Goal: Transaction & Acquisition: Purchase product/service

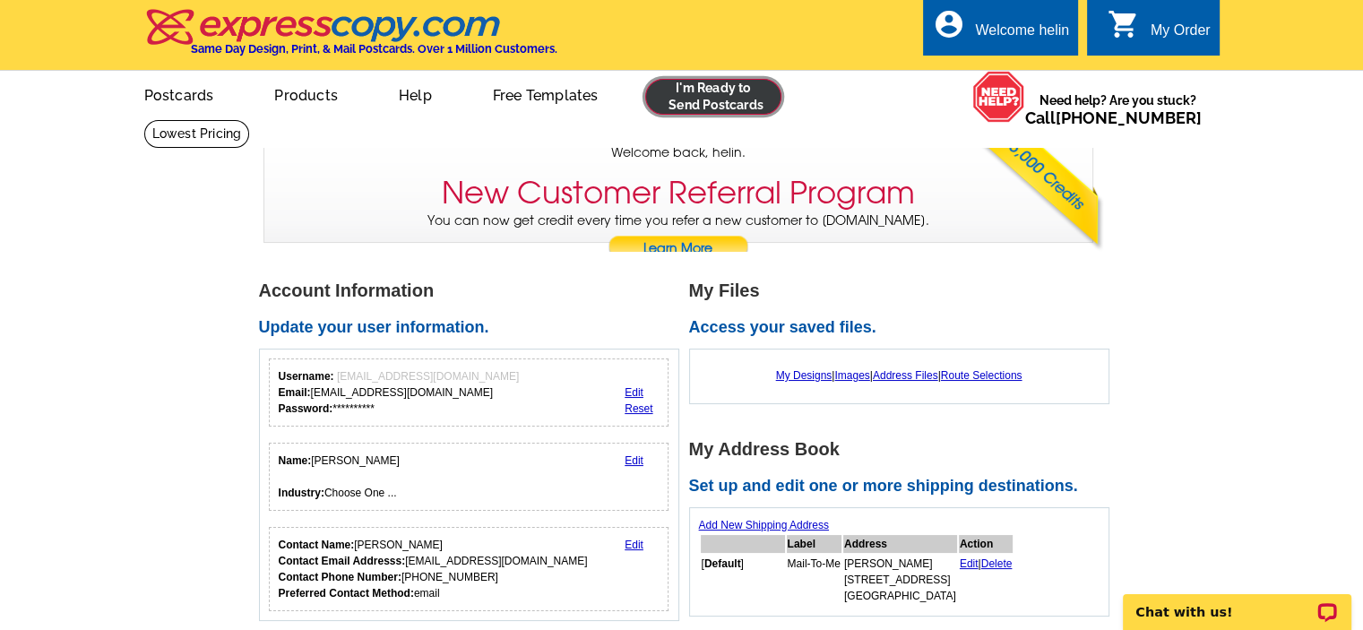
click at [760, 103] on link at bounding box center [713, 97] width 137 height 36
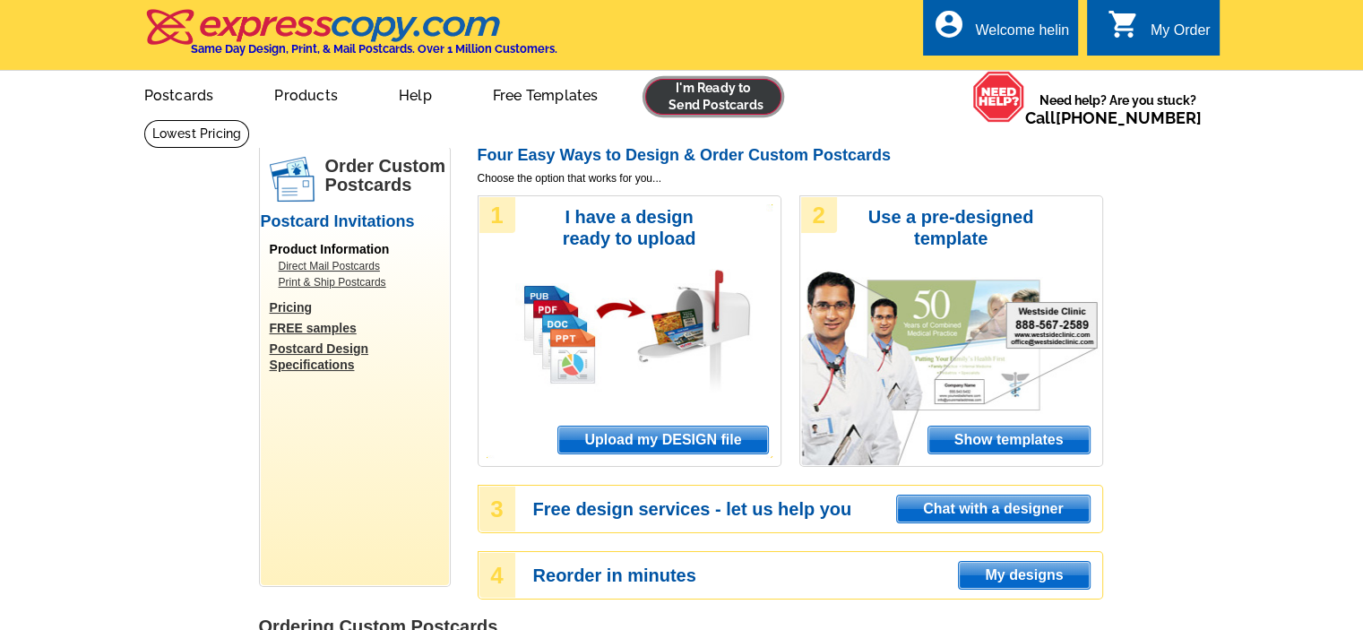
click at [729, 103] on link at bounding box center [713, 97] width 137 height 36
click at [728, 110] on link at bounding box center [713, 97] width 137 height 36
click at [693, 96] on link at bounding box center [713, 97] width 137 height 36
click at [717, 82] on link at bounding box center [713, 97] width 137 height 36
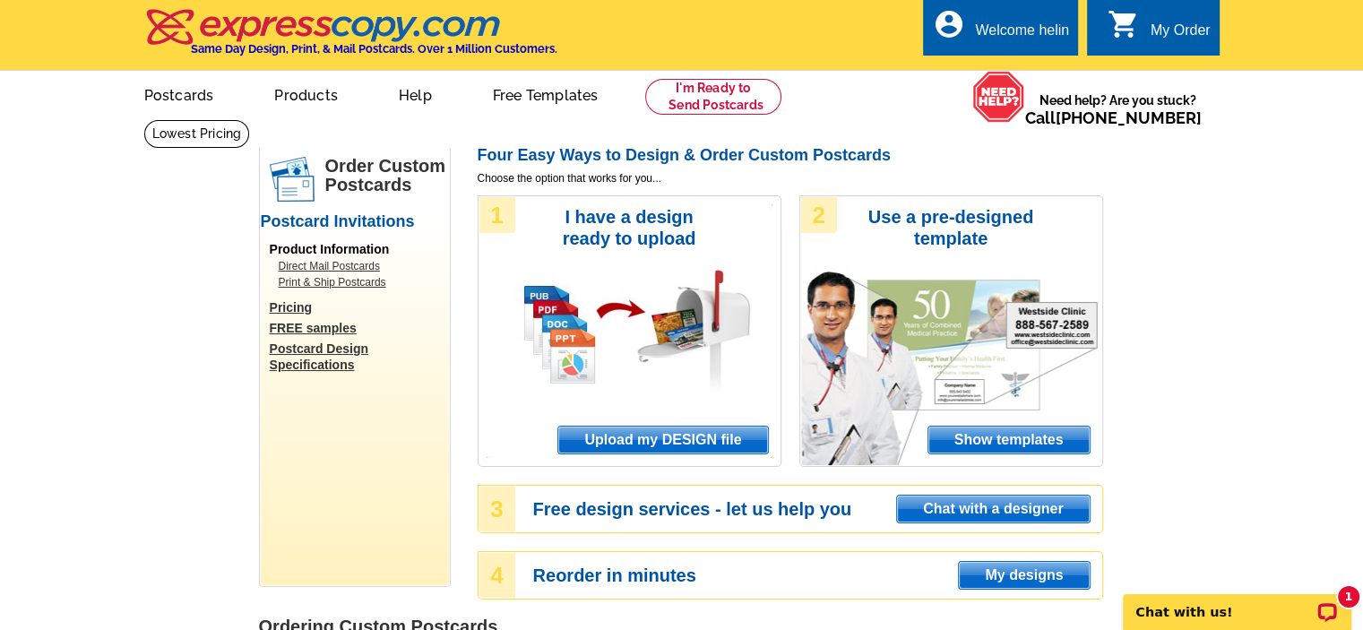
click at [665, 436] on span "Upload my DESIGN file" at bounding box center [662, 439] width 209 height 27
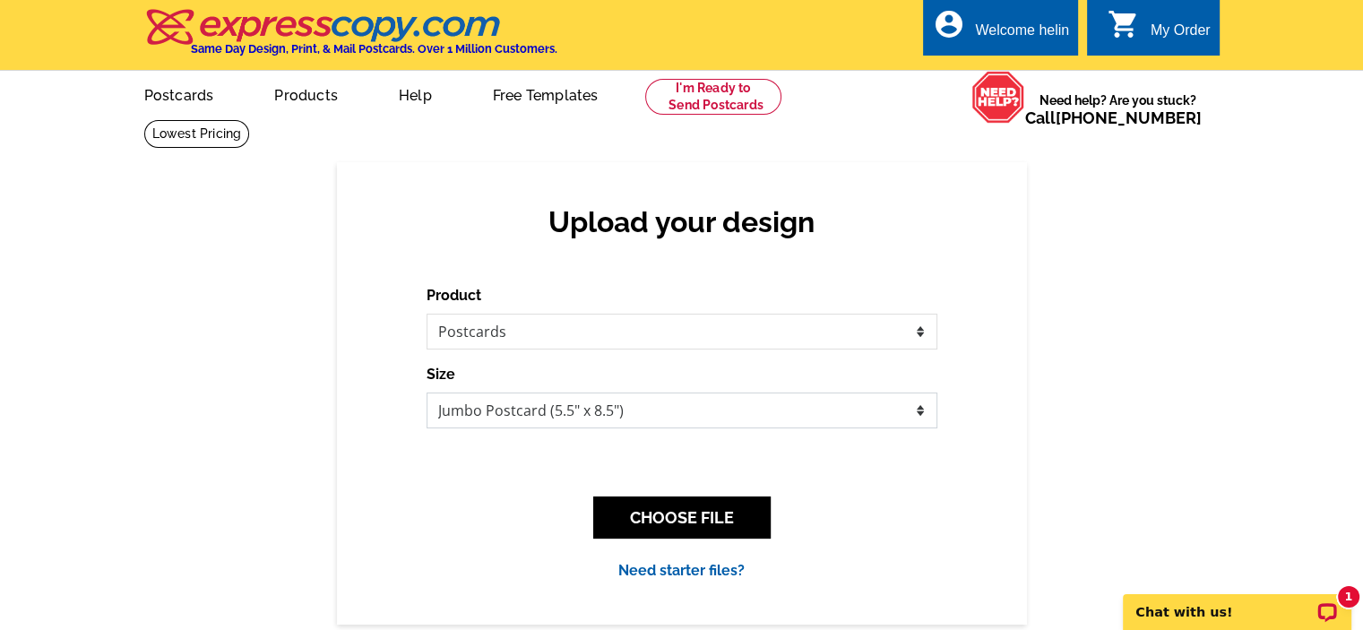
click at [631, 418] on select "Jumbo Postcard (5.5" x 8.5") Regular Postcard (4.25" x 5.6") Panoramic Postcard…" at bounding box center [681, 410] width 511 height 36
select select "3"
click at [426, 393] on select "Jumbo Postcard (5.5" x 8.5") Regular Postcard (4.25" x 5.6") Panoramic Postcard…" at bounding box center [681, 410] width 511 height 36
click at [710, 513] on button "CHOOSE FILE" at bounding box center [681, 517] width 177 height 42
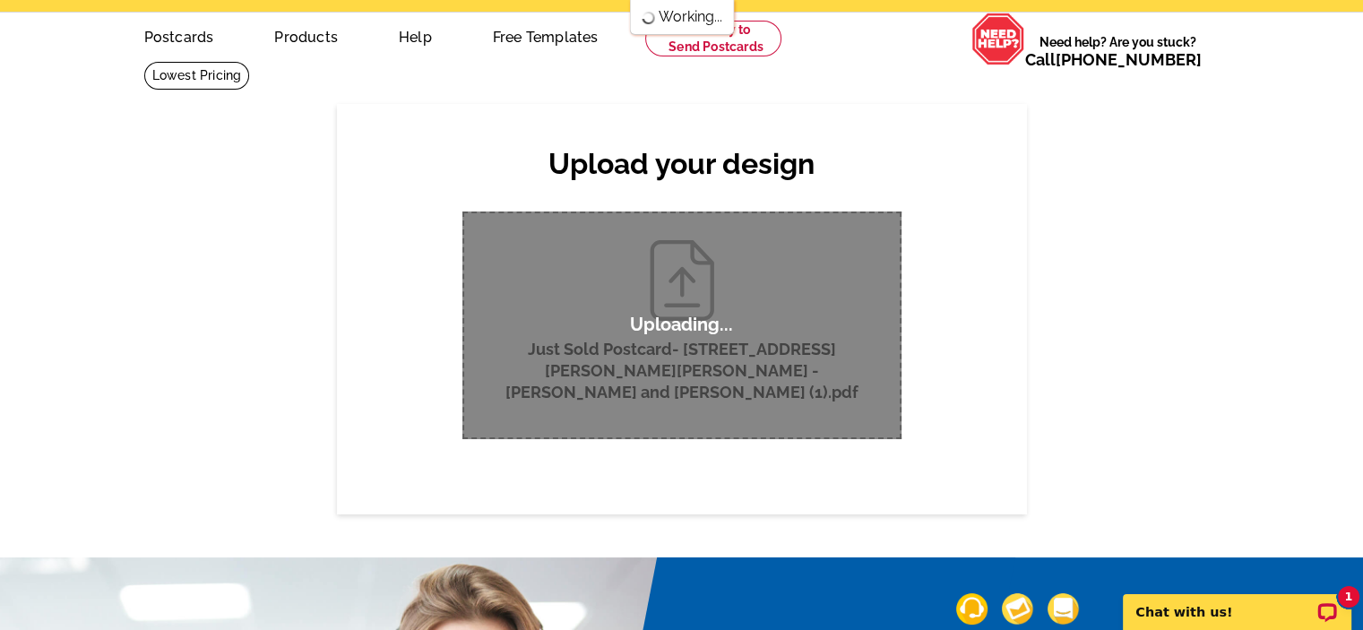
scroll to position [90, 0]
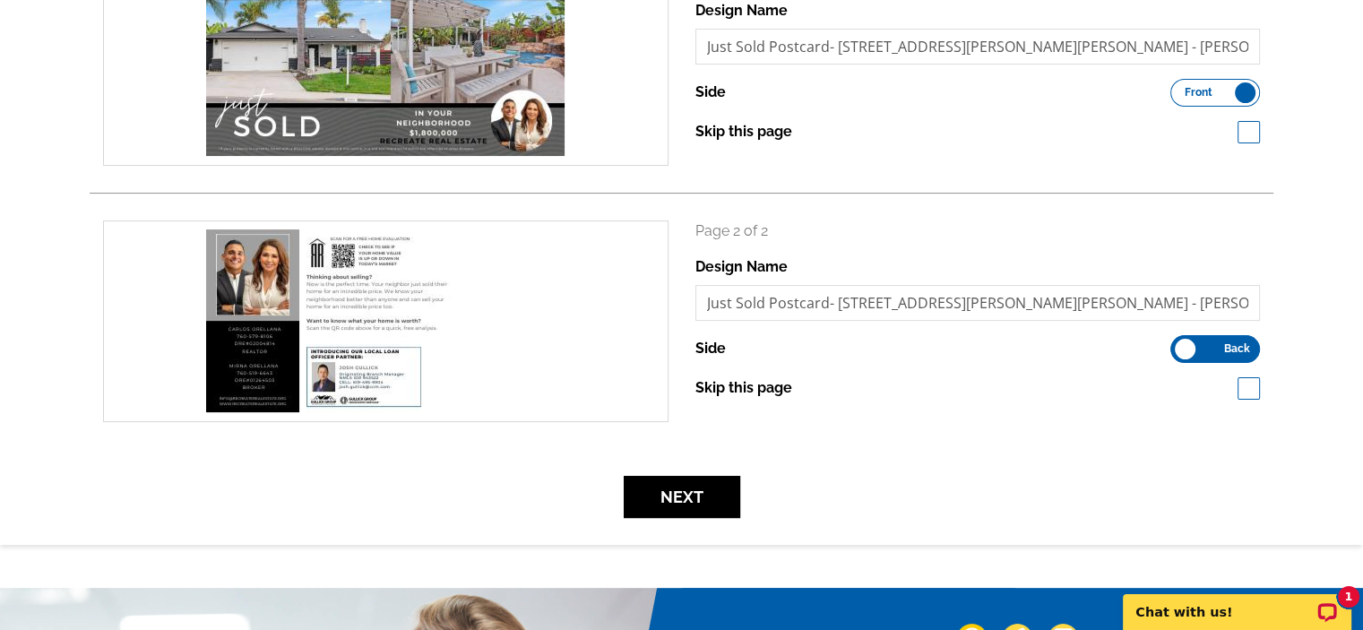
scroll to position [358, 0]
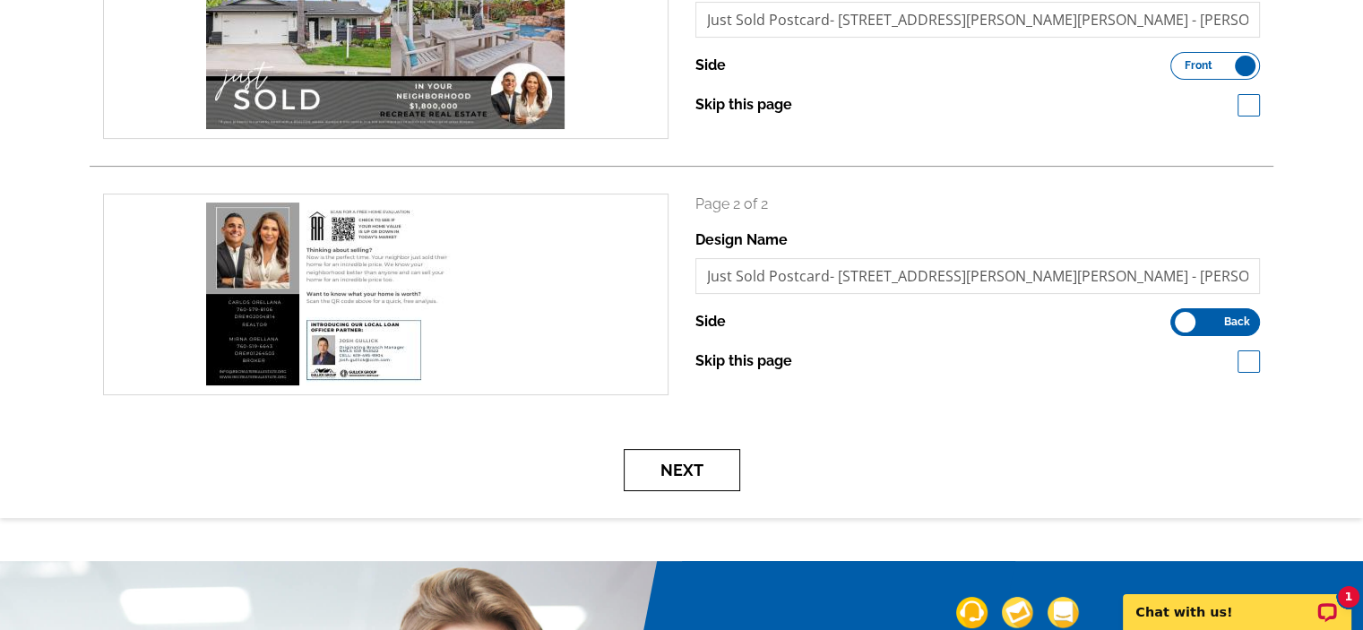
click at [682, 470] on button "Next" at bounding box center [682, 470] width 116 height 42
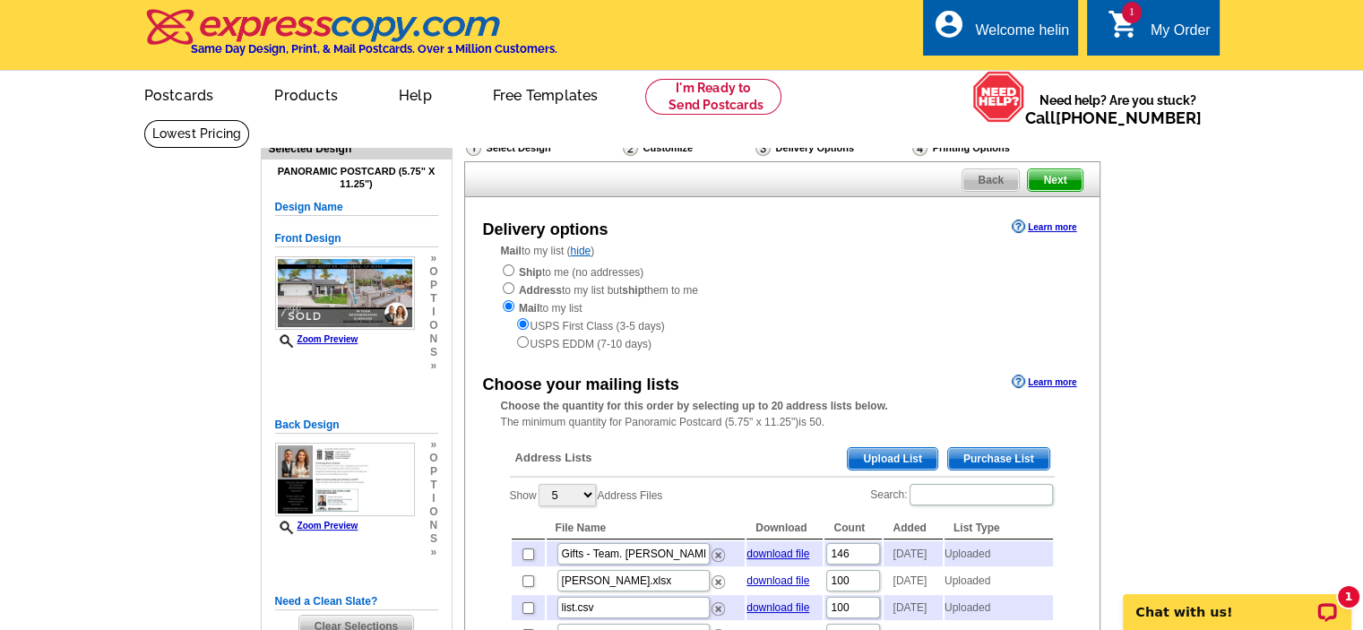
click at [866, 465] on span "Upload List" at bounding box center [892, 459] width 89 height 22
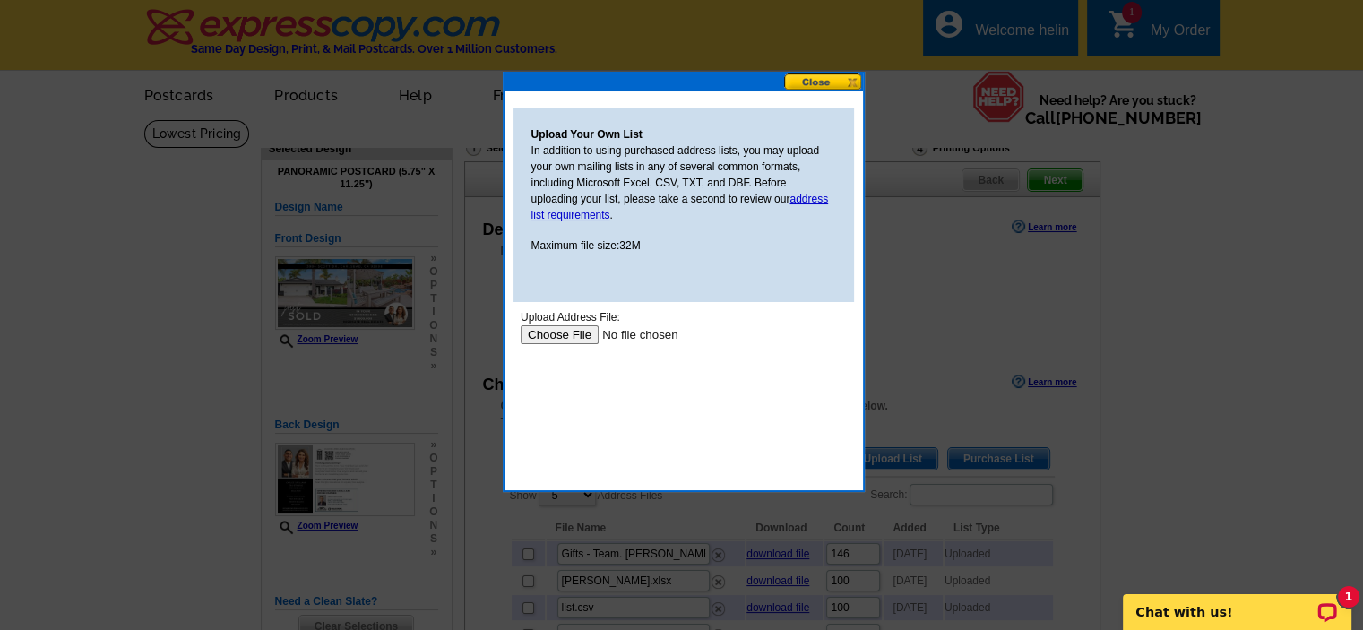
click at [582, 338] on input "file" at bounding box center [633, 334] width 227 height 19
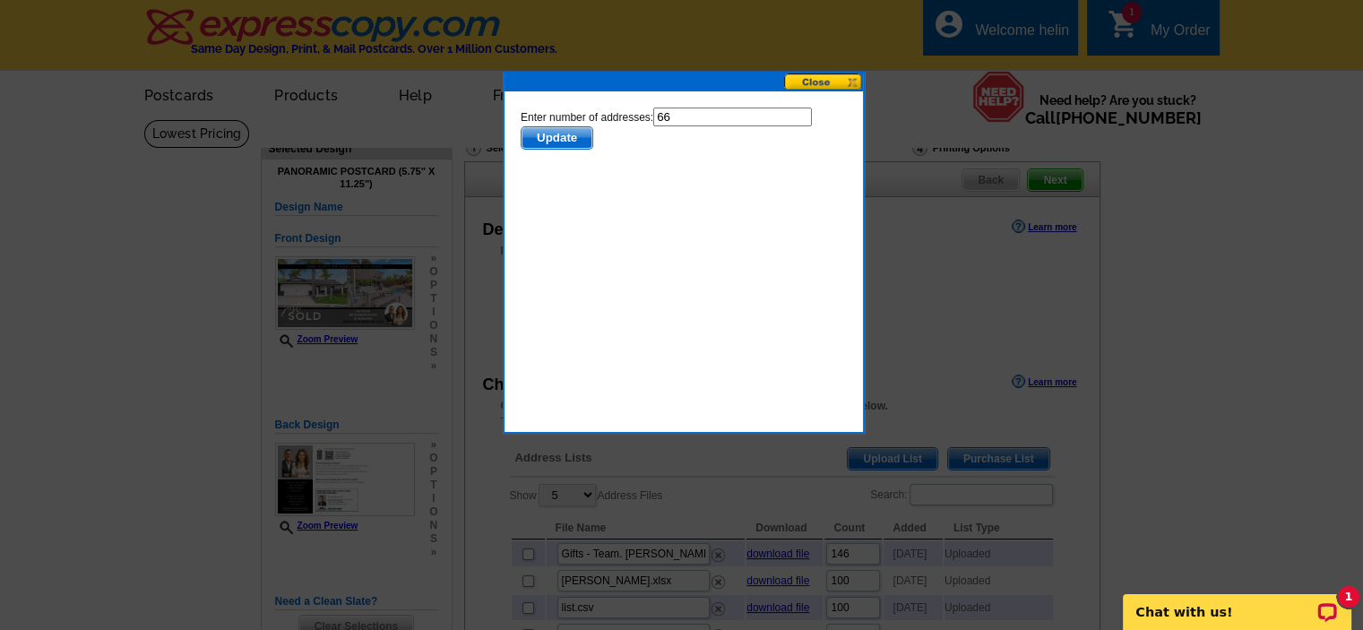
click at [587, 141] on span "Update" at bounding box center [556, 138] width 71 height 22
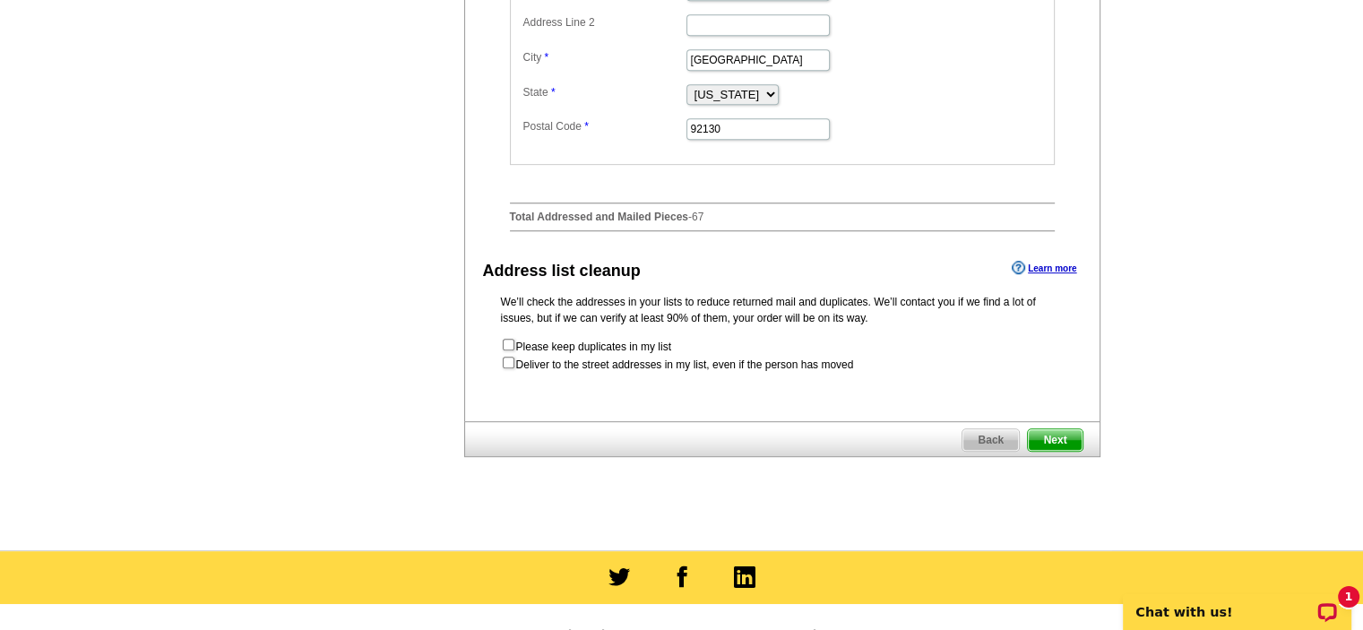
scroll to position [896, 0]
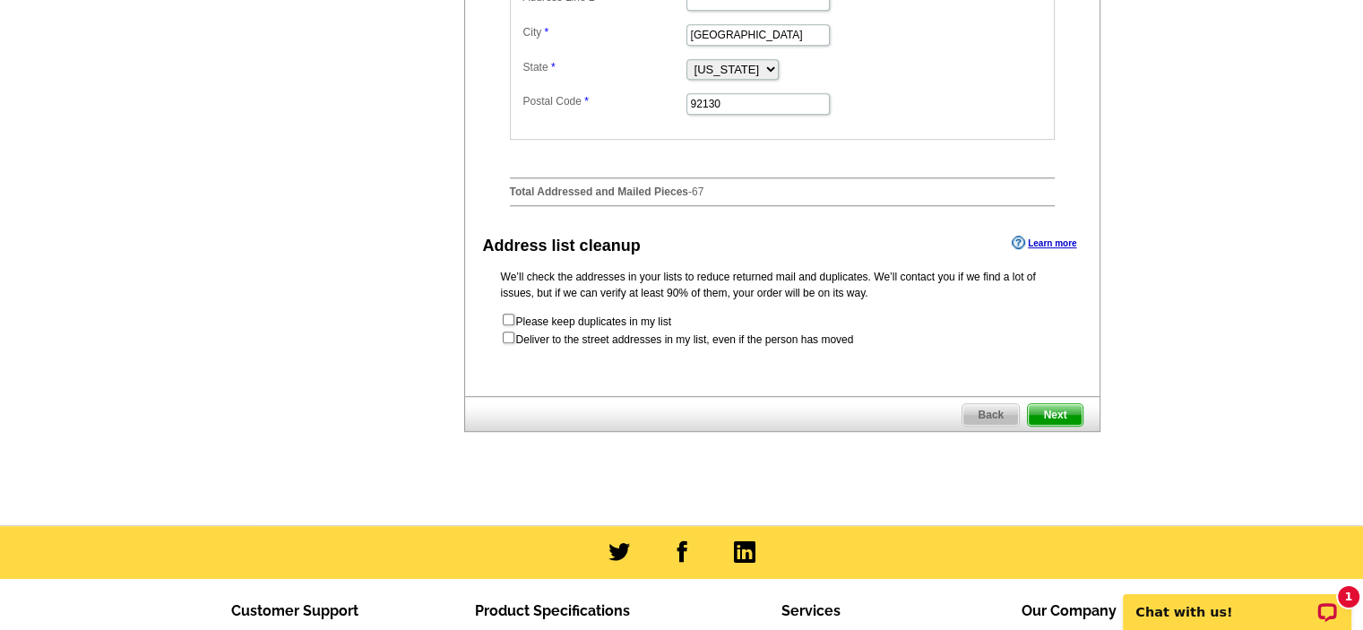
click at [1055, 426] on span "Next" at bounding box center [1055, 415] width 54 height 22
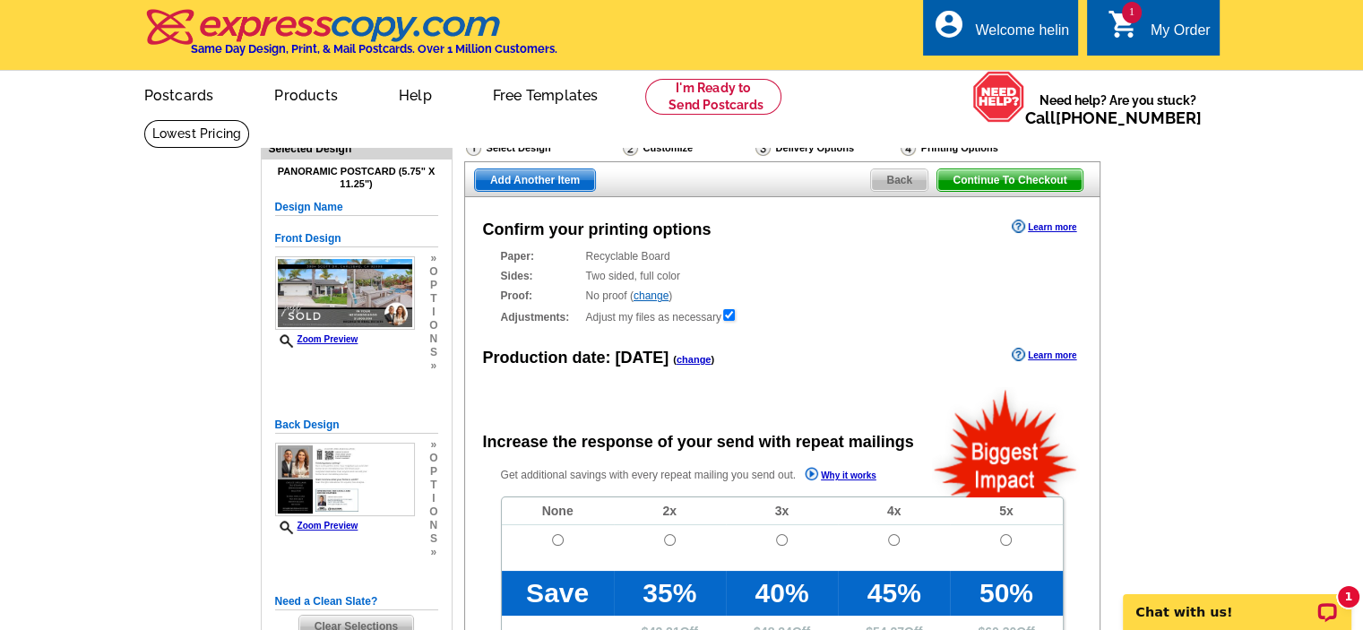
radio input "false"
click at [553, 539] on input "radio" at bounding box center [558, 540] width 12 height 12
radio input "true"
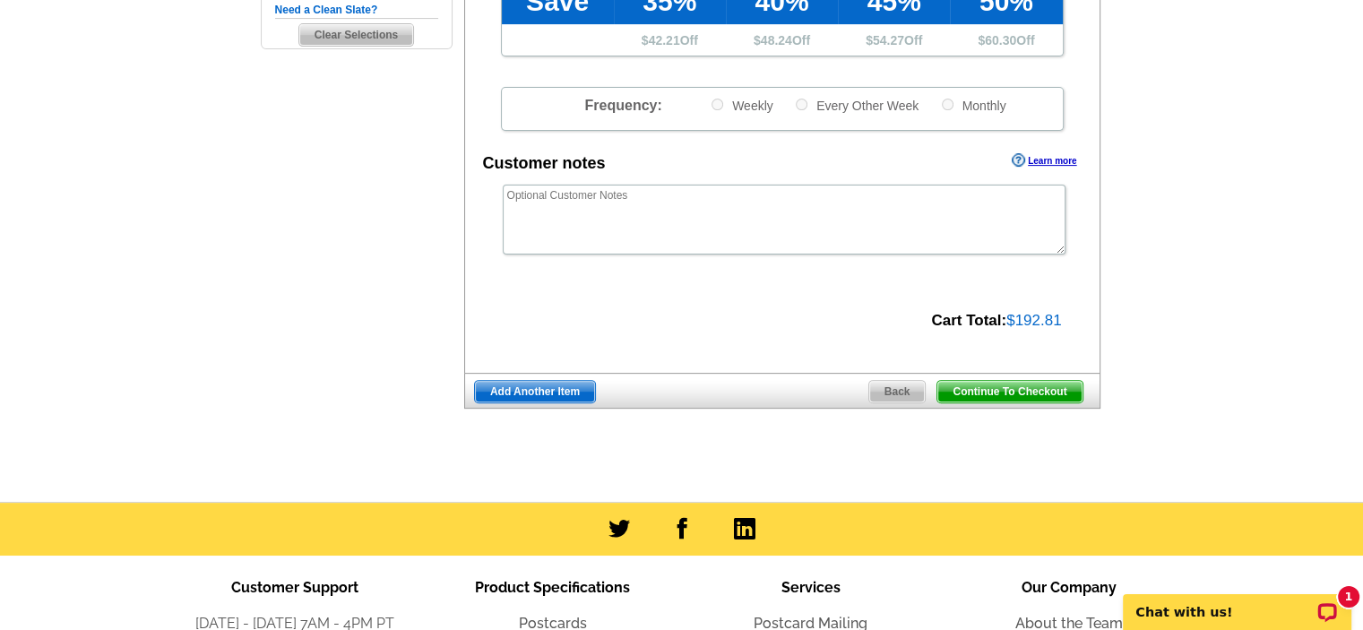
scroll to position [627, 0]
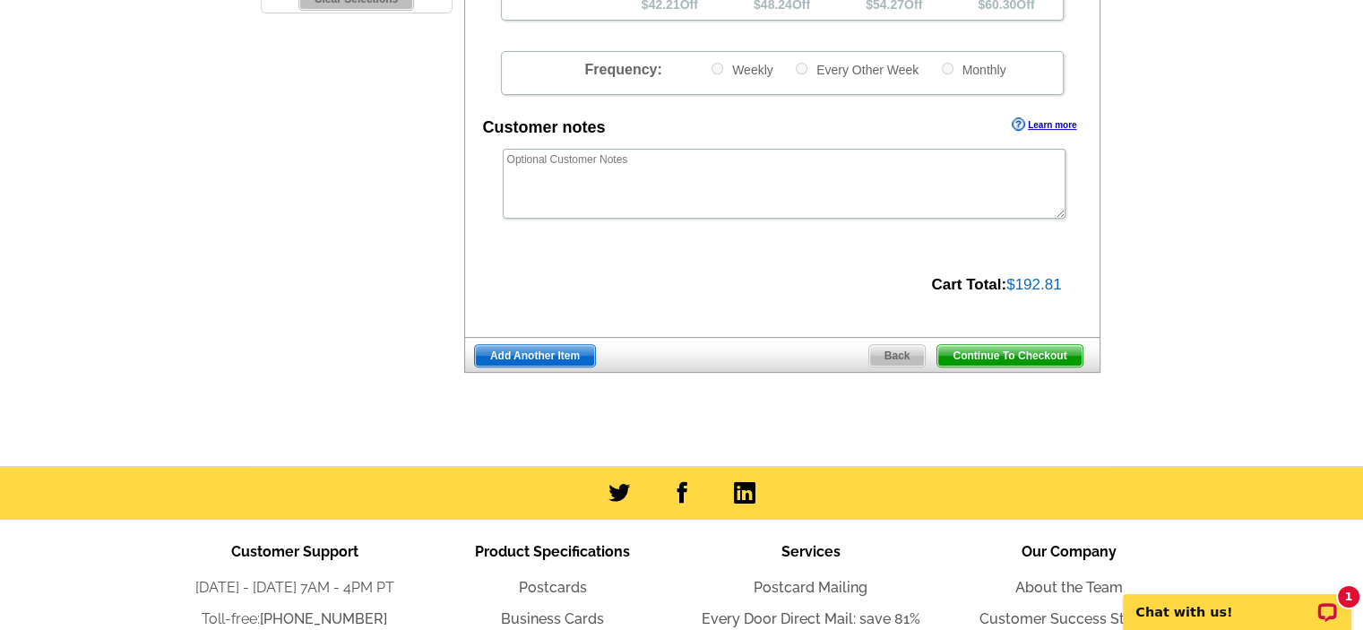
click at [969, 355] on span "Continue To Checkout" at bounding box center [1009, 356] width 144 height 22
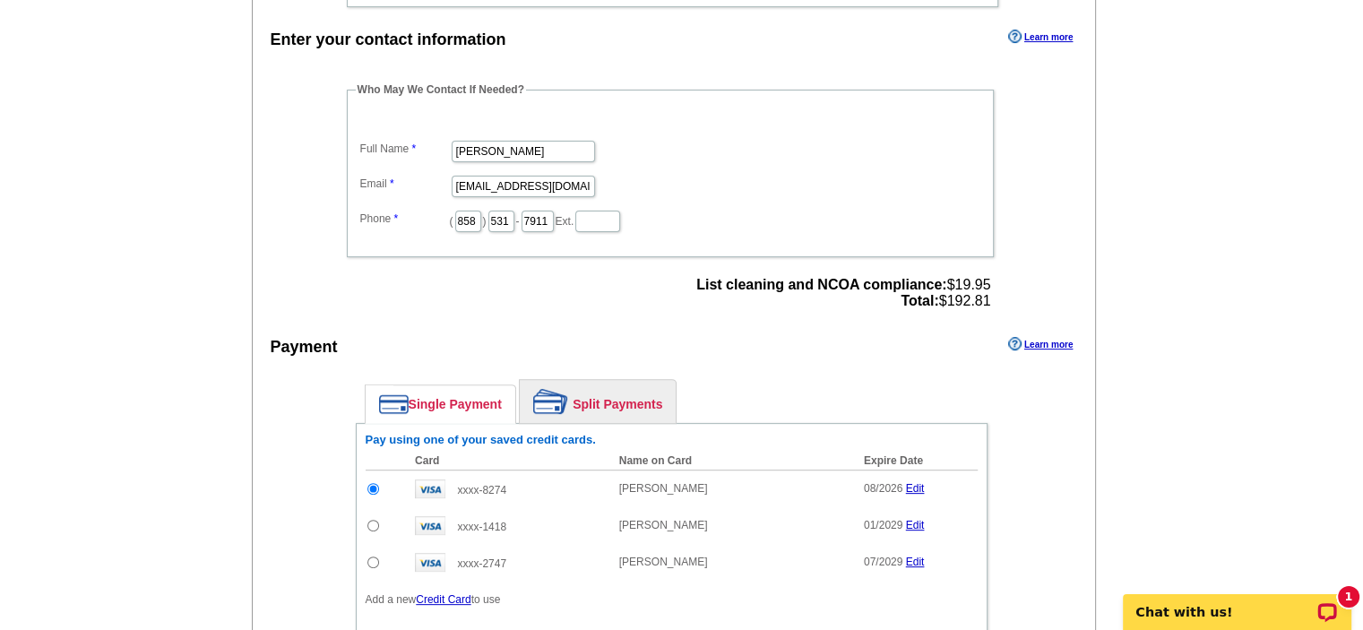
scroll to position [538, 0]
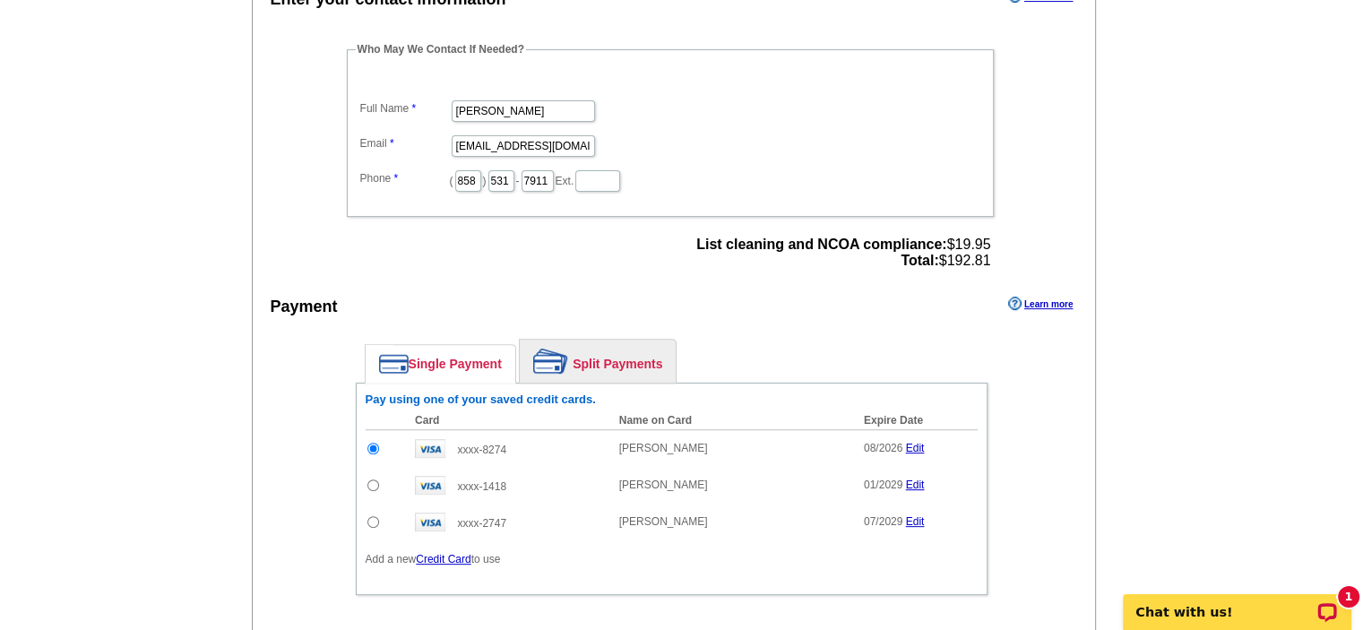
click at [372, 479] on input "radio" at bounding box center [373, 485] width 12 height 12
radio input "true"
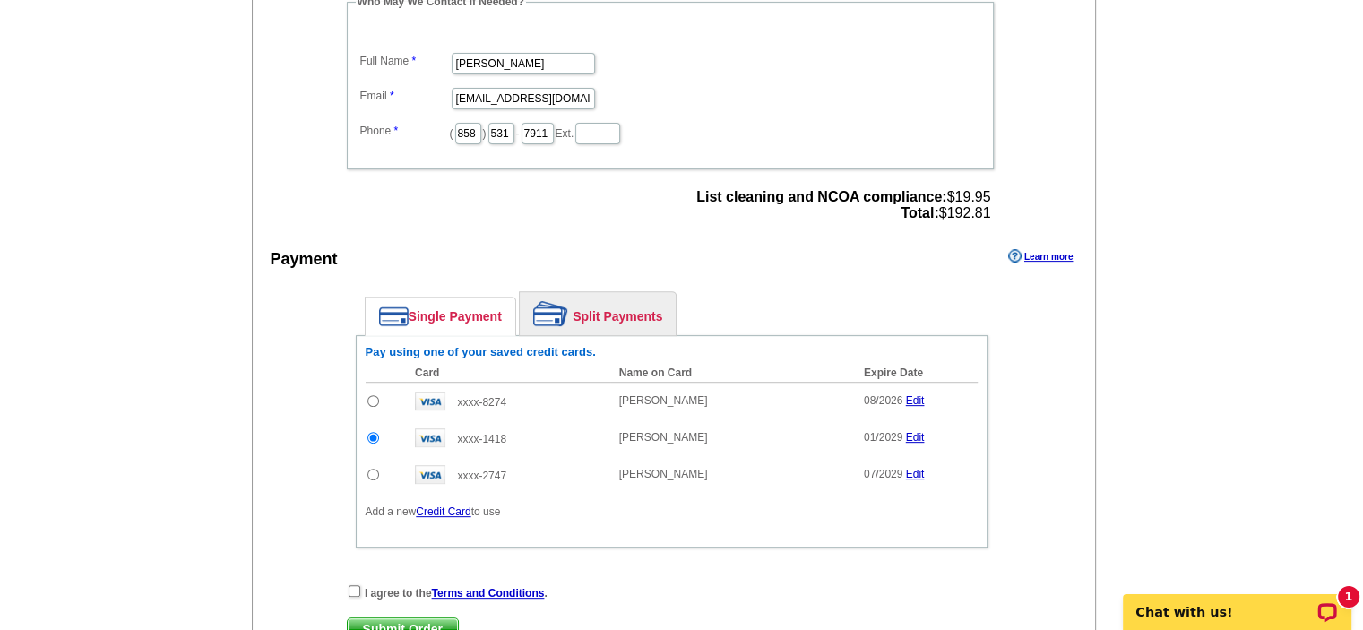
scroll to position [627, 0]
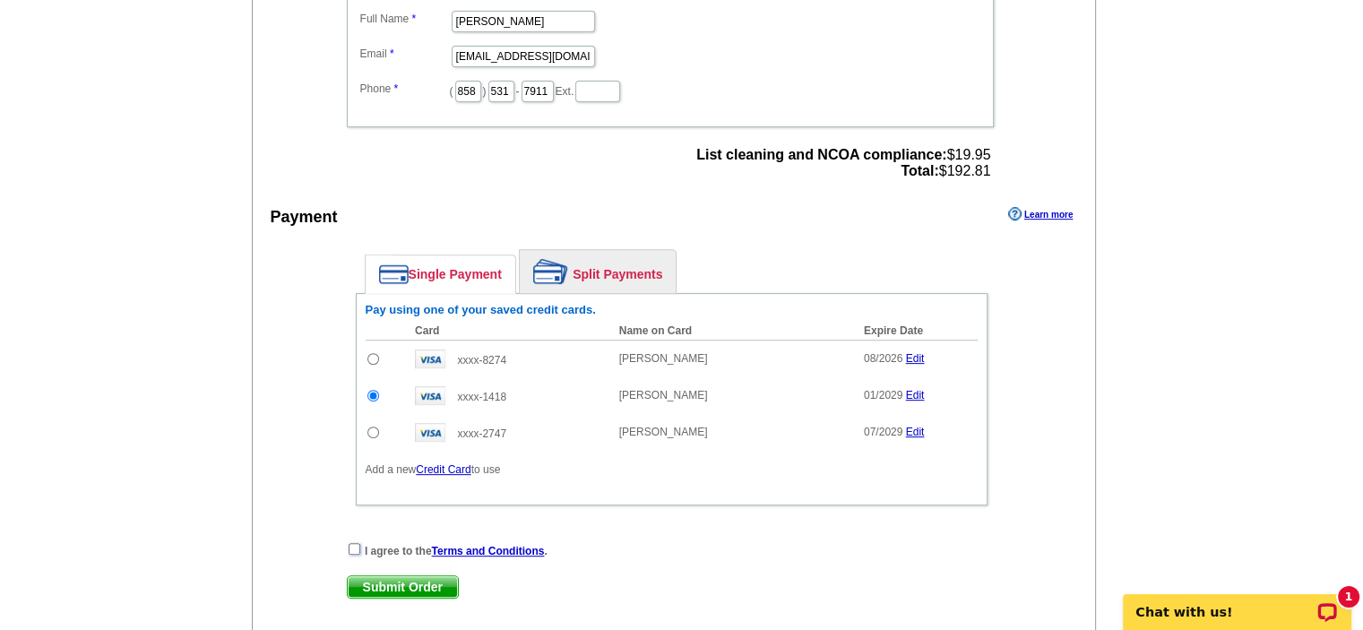
click at [352, 543] on input "checkbox" at bounding box center [355, 549] width 12 height 12
checkbox input "true"
click at [380, 576] on span "Submit Order" at bounding box center [403, 587] width 110 height 22
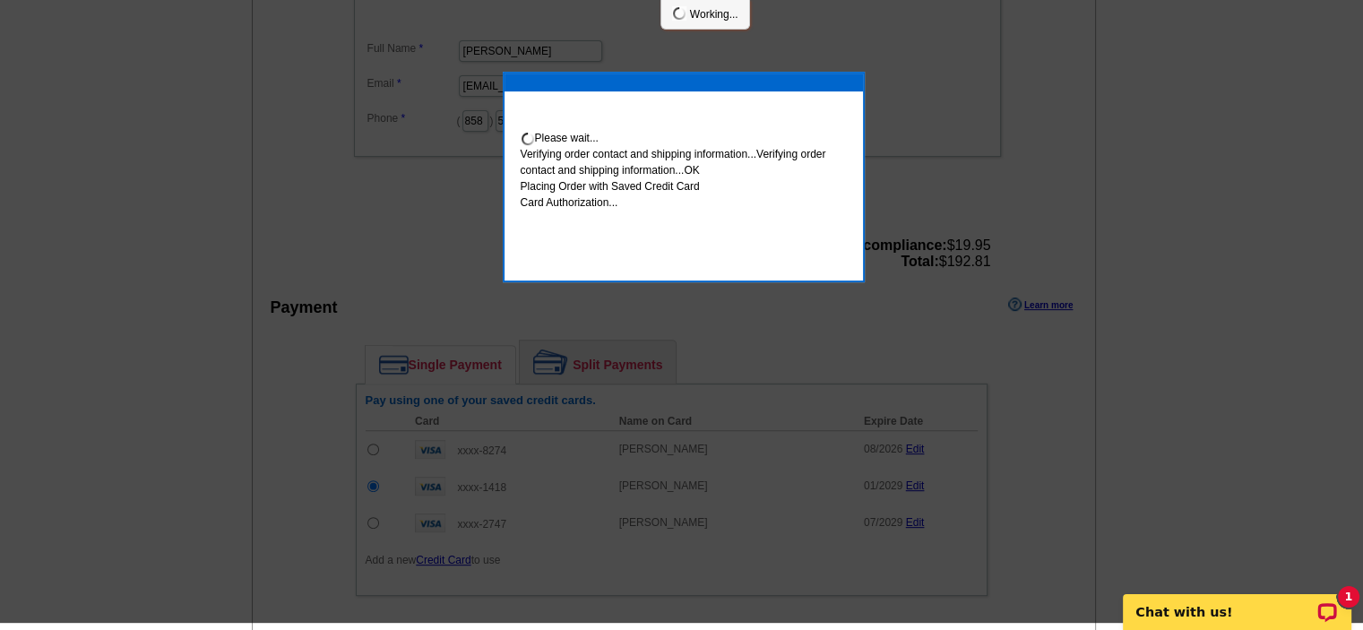
scroll to position [620, 0]
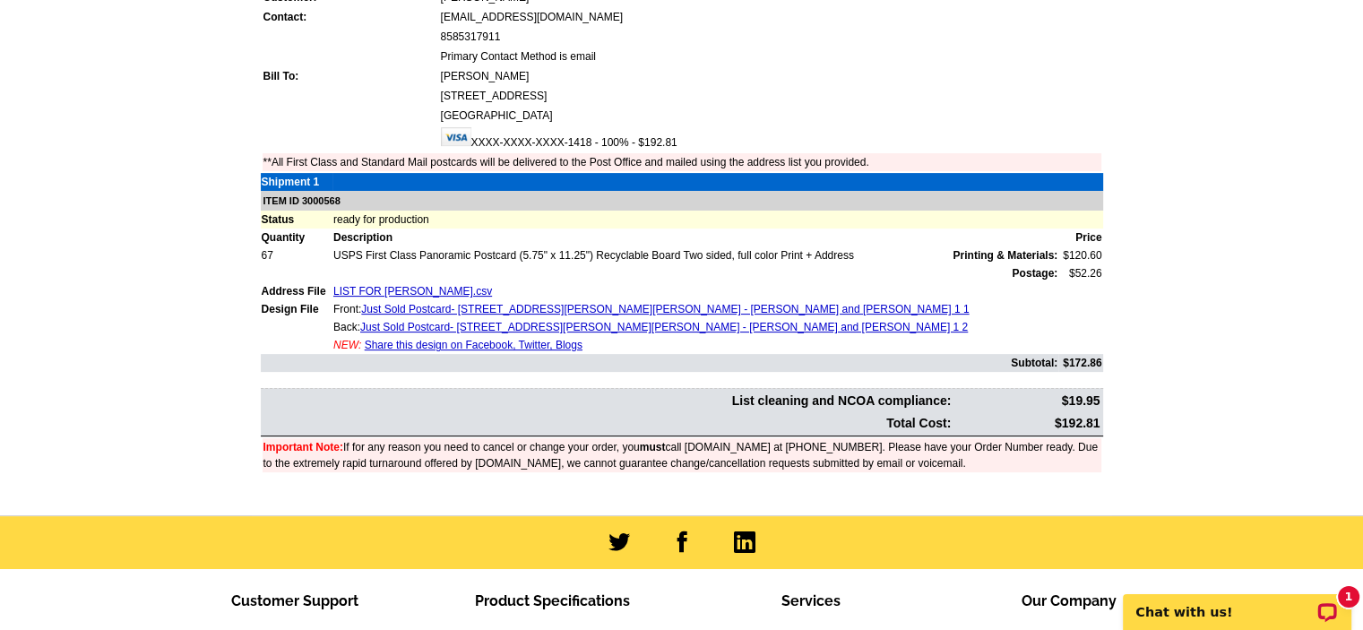
scroll to position [447, 0]
